Goal: Task Accomplishment & Management: Use online tool/utility

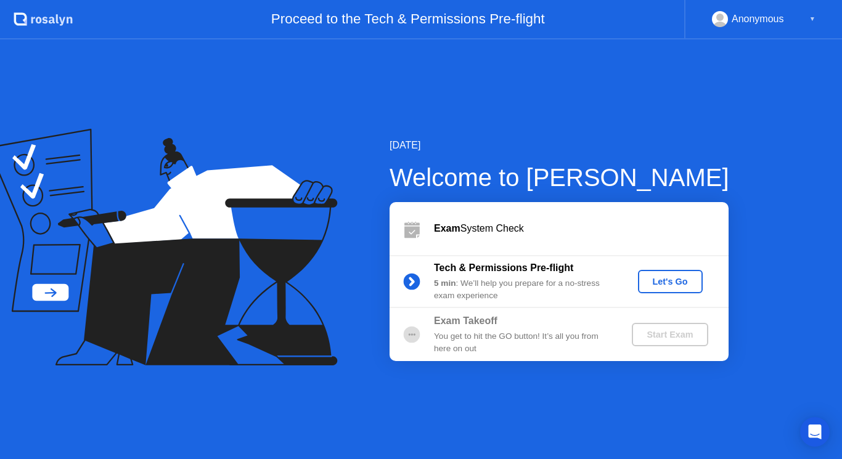
click at [671, 281] on div "Let's Go" at bounding box center [670, 282] width 55 height 10
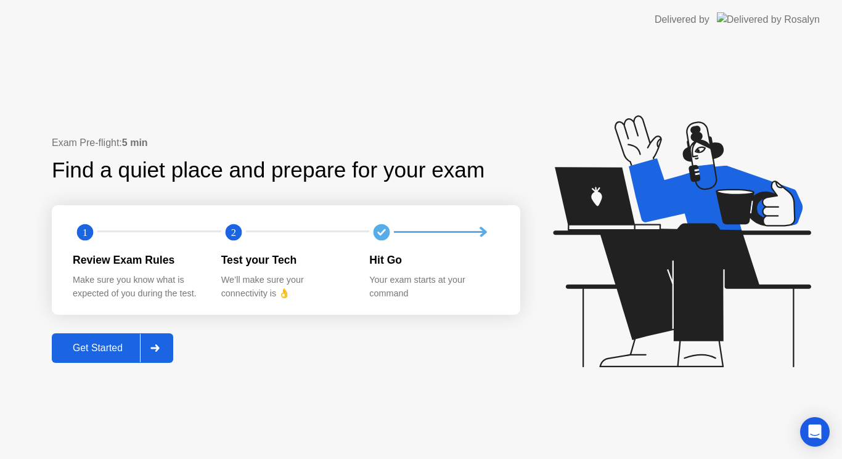
click at [103, 354] on div "Get Started" at bounding box center [97, 348] width 84 height 11
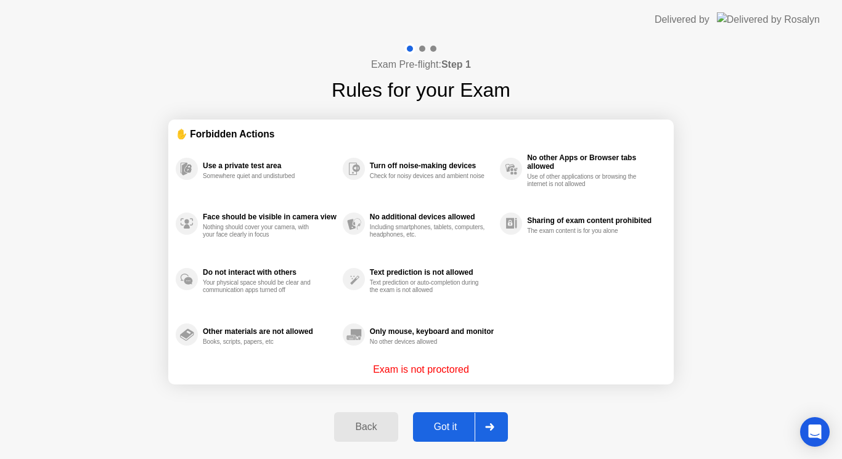
click at [766, 157] on div "Exam Pre-flight: Step 1 Rules for your Exam ✋ Forbidden Actions Use a private t…" at bounding box center [421, 249] width 842 height 420
click at [66, 319] on div "Exam Pre-flight: Step 1 Rules for your Exam ✋ Forbidden Actions Use a private t…" at bounding box center [421, 249] width 842 height 420
click at [92, 317] on div "Exam Pre-flight: Step 1 Rules for your Exam ✋ Forbidden Actions Use a private t…" at bounding box center [421, 249] width 842 height 420
click at [448, 423] on div "Got it" at bounding box center [446, 427] width 58 height 11
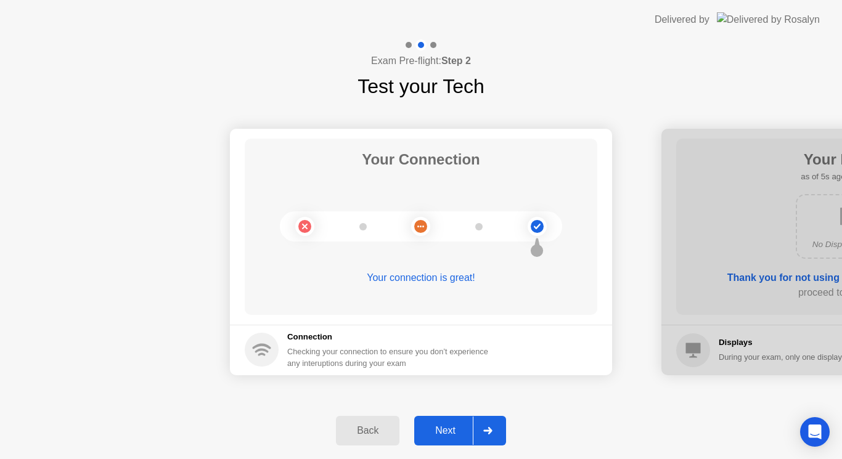
click at [445, 431] on div "Next" at bounding box center [445, 430] width 55 height 11
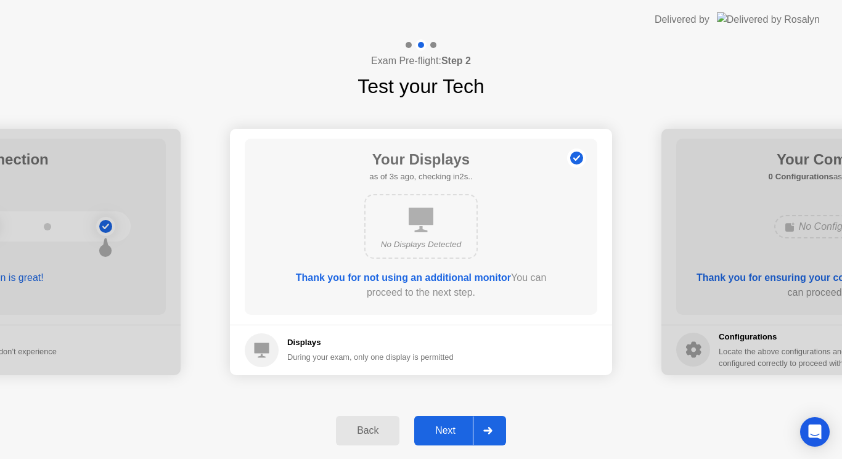
click at [445, 431] on div "Next" at bounding box center [445, 430] width 55 height 11
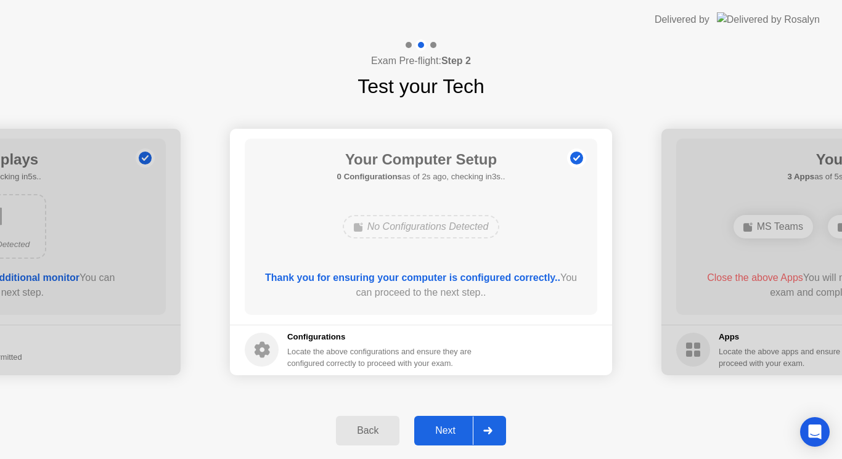
click at [449, 427] on div "Next" at bounding box center [445, 430] width 55 height 11
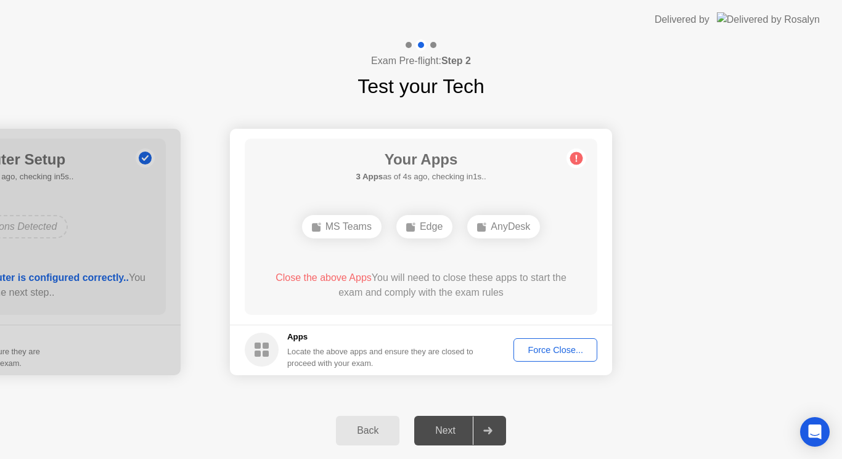
click at [560, 351] on div "Force Close..." at bounding box center [555, 350] width 75 height 10
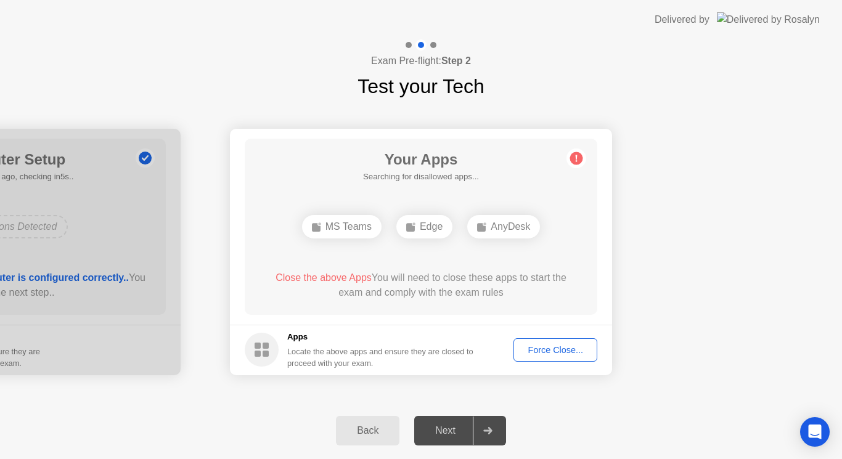
click at [575, 348] on div "Force Close..." at bounding box center [555, 350] width 75 height 10
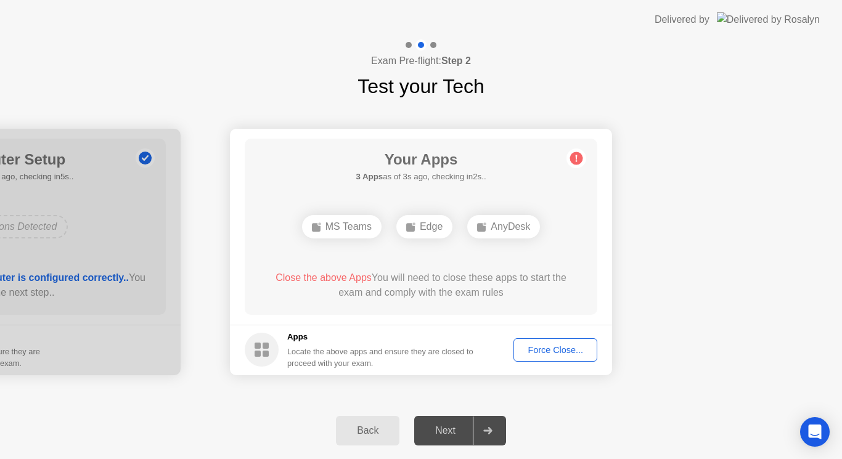
click at [510, 228] on div "AnyDesk" at bounding box center [503, 226] width 73 height 23
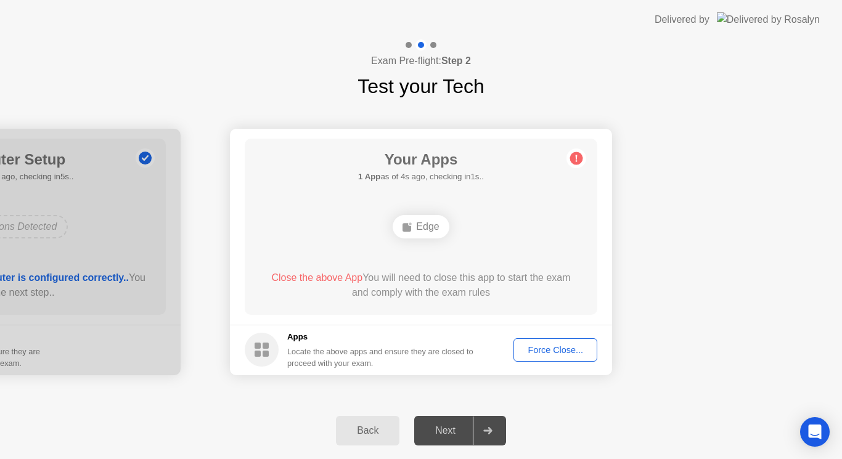
click at [562, 345] on div "Force Close..." at bounding box center [555, 350] width 75 height 10
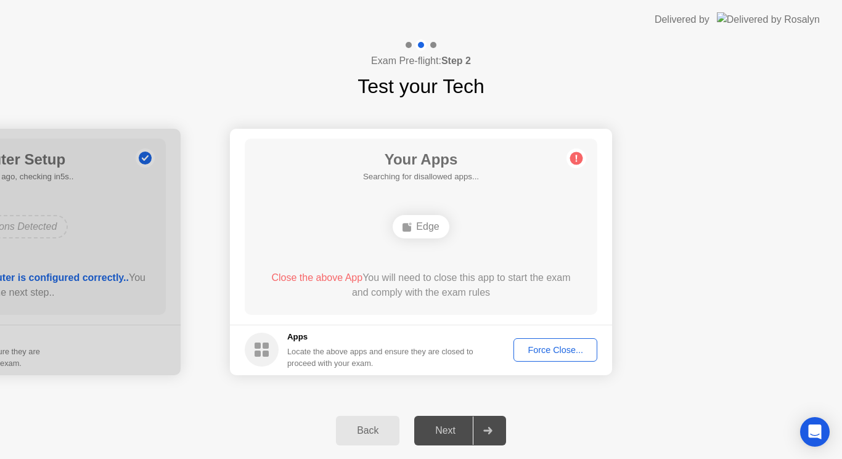
click at [555, 350] on div "Force Close..." at bounding box center [555, 350] width 75 height 10
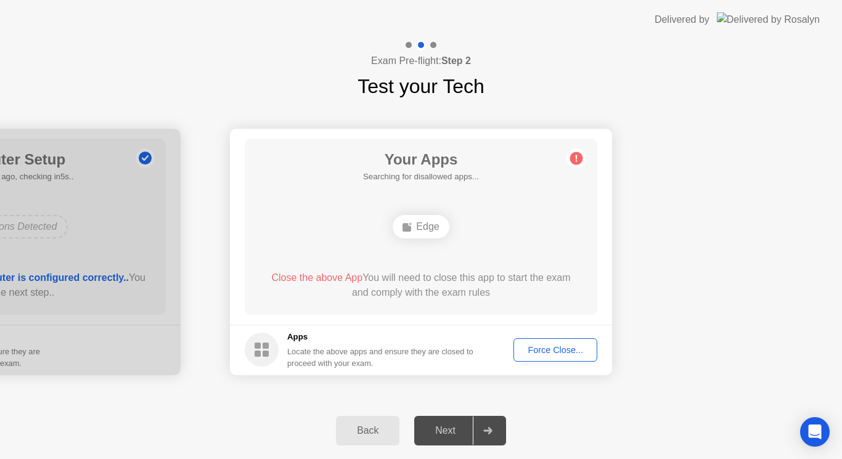
click at [577, 355] on div "Force Close..." at bounding box center [555, 350] width 75 height 10
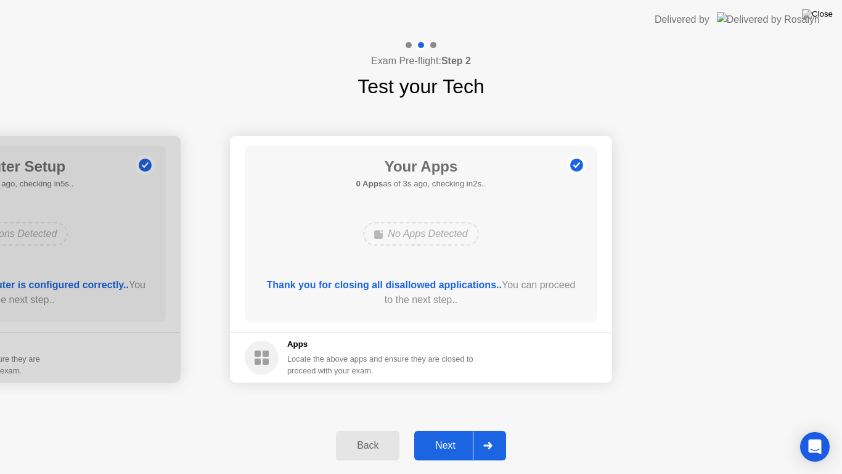
click at [448, 447] on div "Next" at bounding box center [445, 445] width 55 height 11
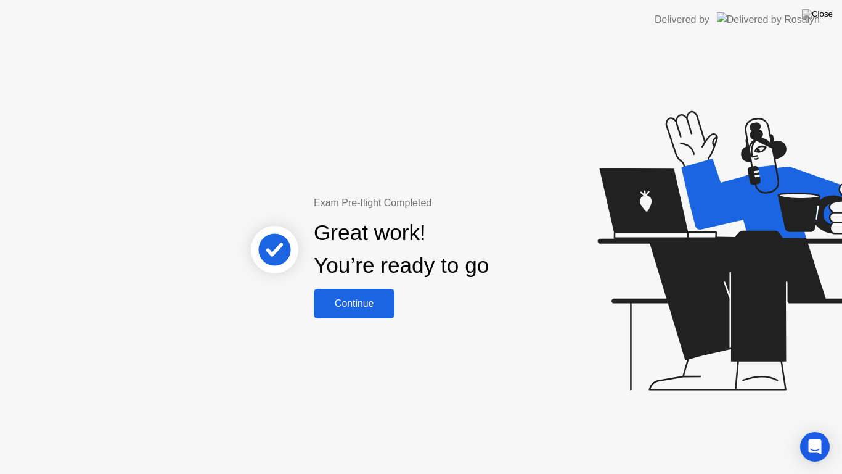
click at [360, 298] on div "Continue" at bounding box center [354, 303] width 73 height 11
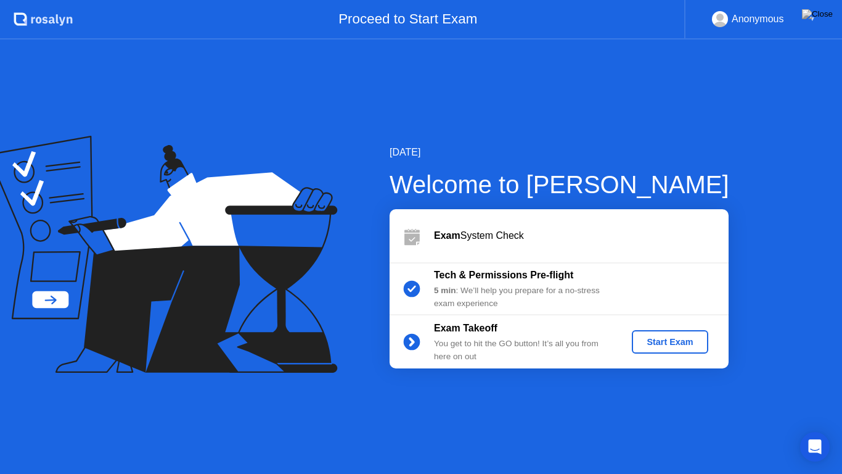
click at [684, 342] on div "Start Exam" at bounding box center [670, 342] width 66 height 10
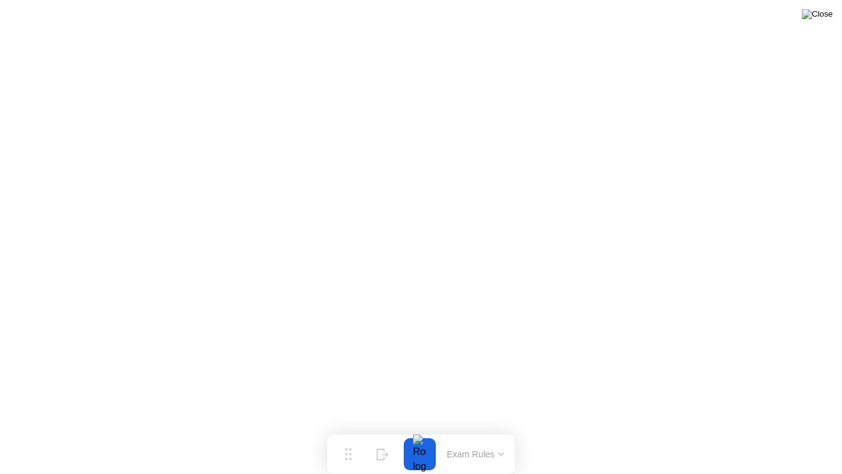
click at [827, 18] on img at bounding box center [817, 14] width 31 height 10
